Goal: Task Accomplishment & Management: Manage account settings

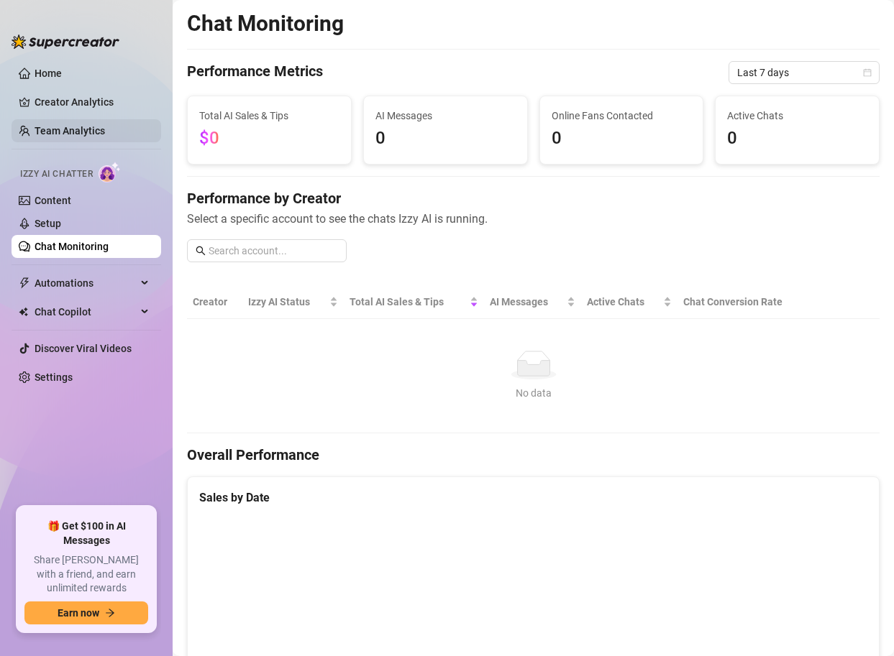
click at [69, 137] on link "Team Analytics" at bounding box center [70, 131] width 70 height 12
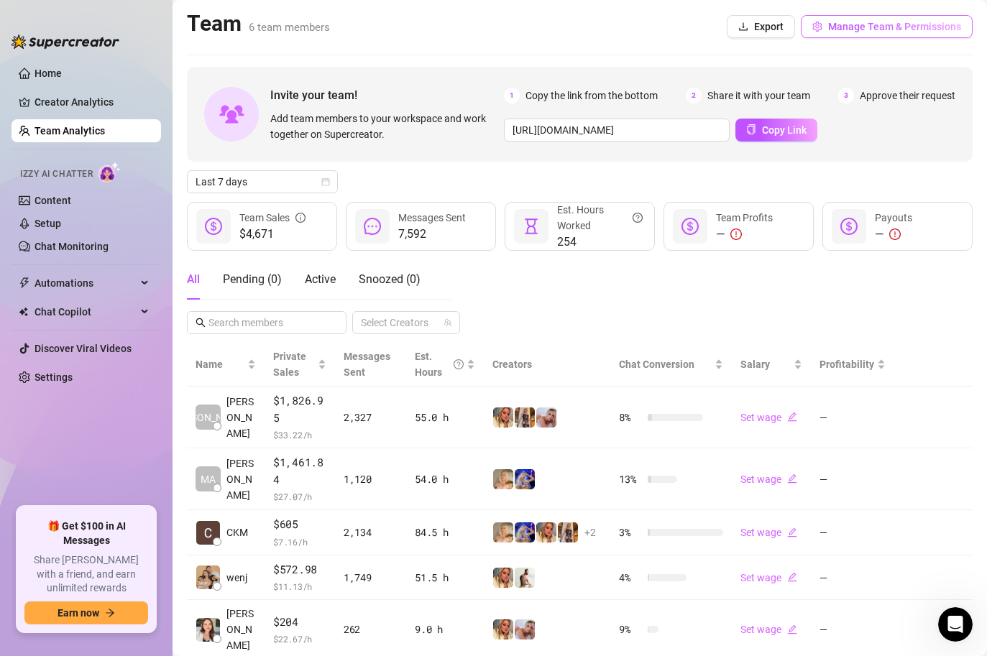
click at [893, 32] on button "Manage Team & Permissions" at bounding box center [887, 26] width 172 height 23
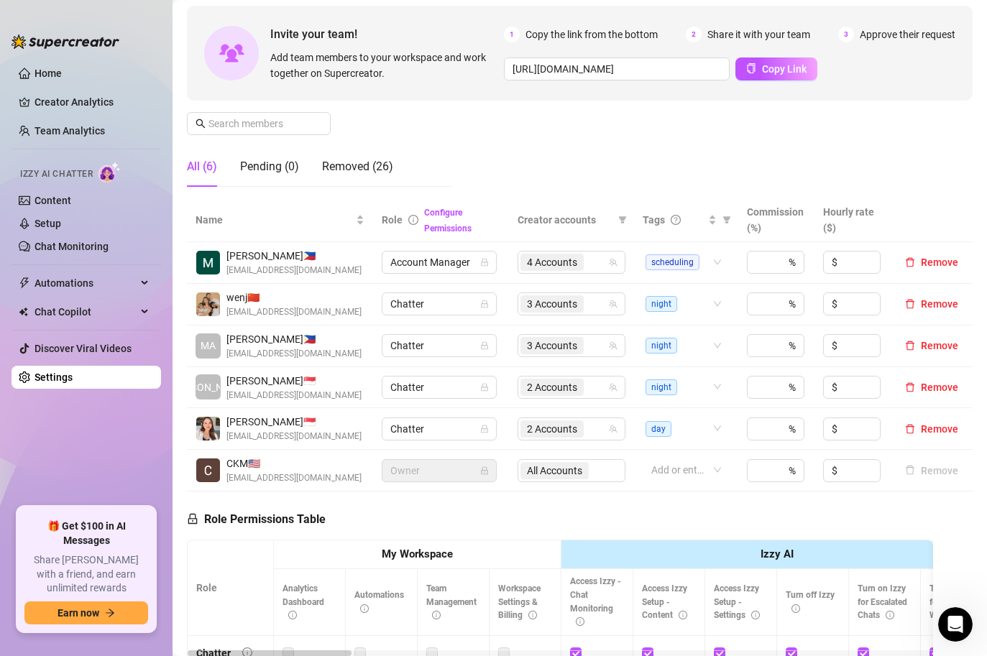
scroll to position [124, 0]
click at [581, 390] on span "2 Accounts" at bounding box center [551, 386] width 63 height 17
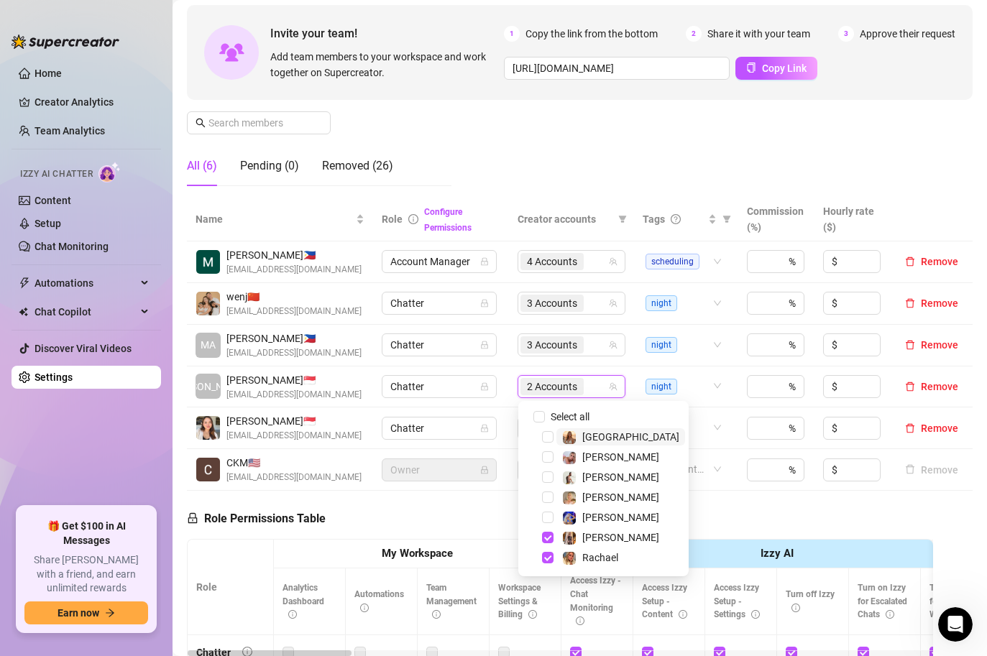
click at [610, 110] on div "Manage Team Members Manage your team members, their commission and hourly rate,…" at bounding box center [580, 78] width 786 height 240
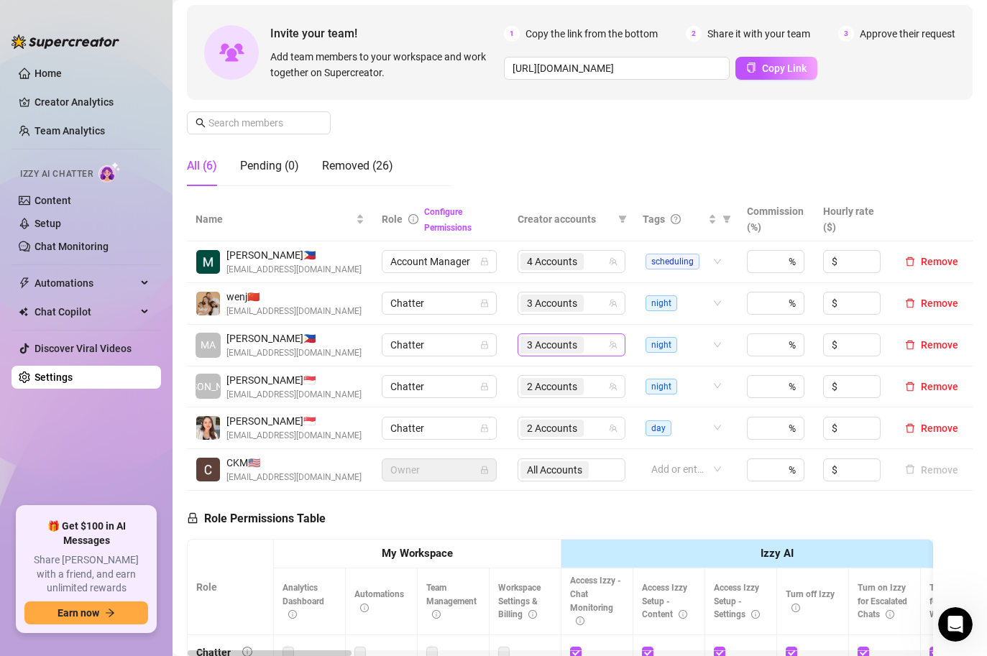
click at [586, 338] on div "3 Accounts" at bounding box center [553, 345] width 66 height 20
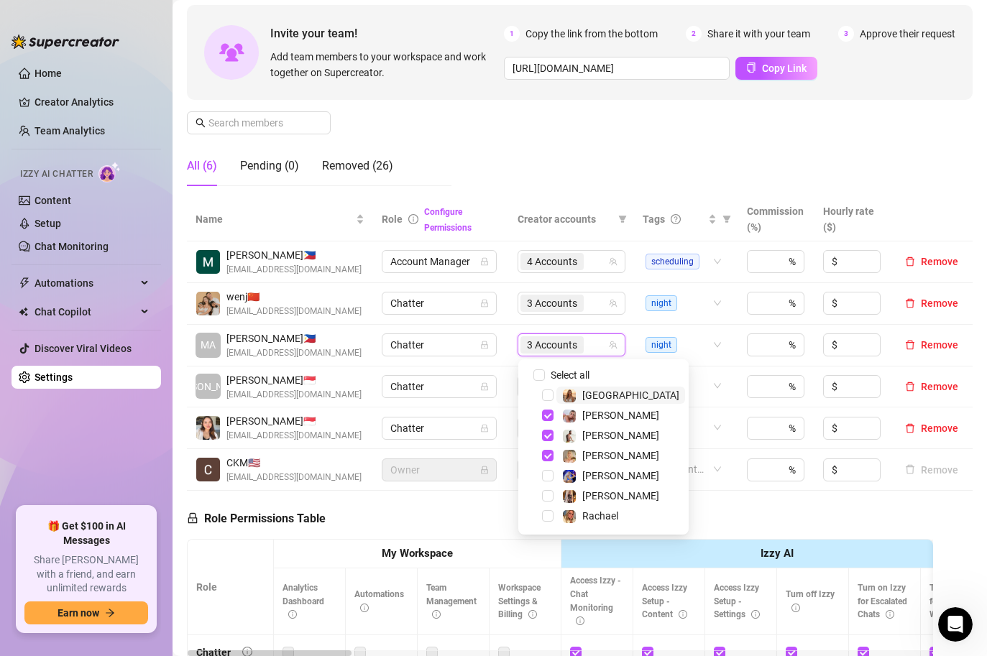
click at [577, 342] on span "3 Accounts" at bounding box center [552, 345] width 50 height 16
